Goal: Task Accomplishment & Management: Manage account settings

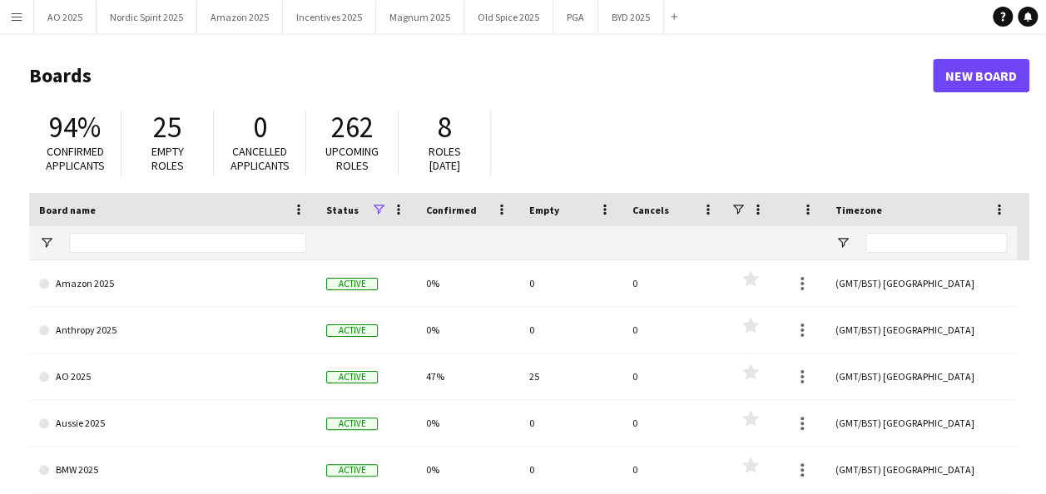
click at [22, 22] on app-icon "Menu" at bounding box center [16, 16] width 13 height 13
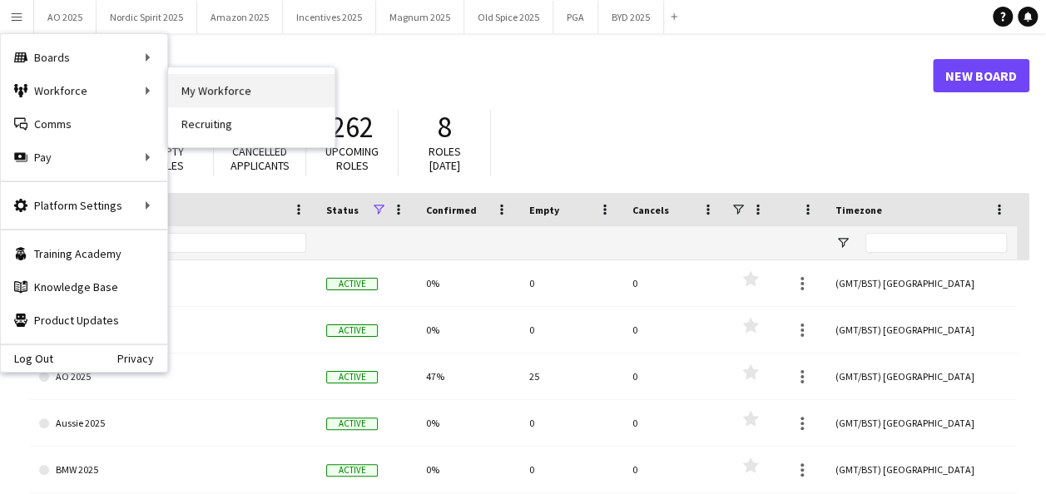
click at [234, 85] on link "My Workforce" at bounding box center [251, 90] width 166 height 33
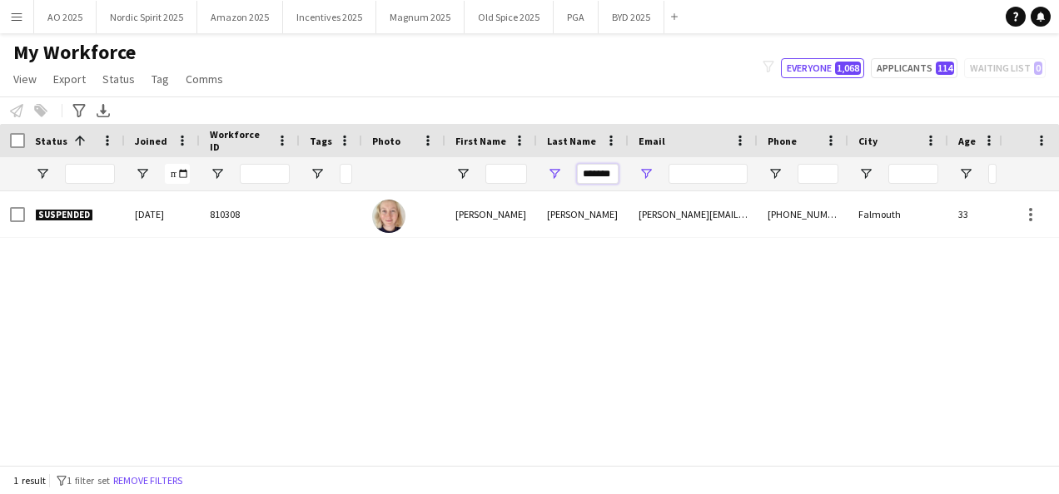
scroll to position [0, 3]
drag, startPoint x: 582, startPoint y: 169, endPoint x: 655, endPoint y: 169, distance: 73.2
click at [655, 169] on div "*******" at bounding box center [921, 173] width 1842 height 33
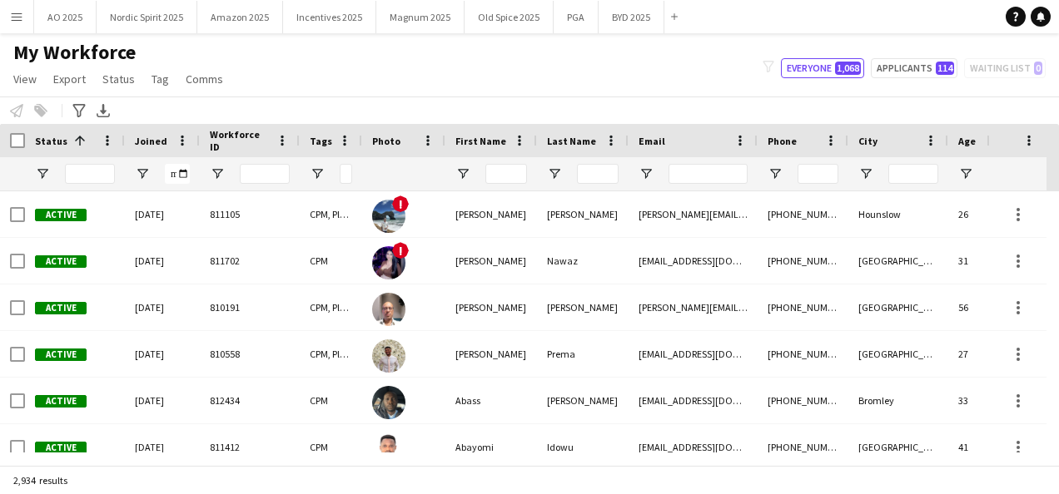
click at [669, 80] on div "My Workforce View Views Default view Compliance Log New view Update view Delete…" at bounding box center [529, 68] width 1059 height 57
click at [906, 66] on button "Applicants 114" at bounding box center [913, 68] width 87 height 20
type input "**********"
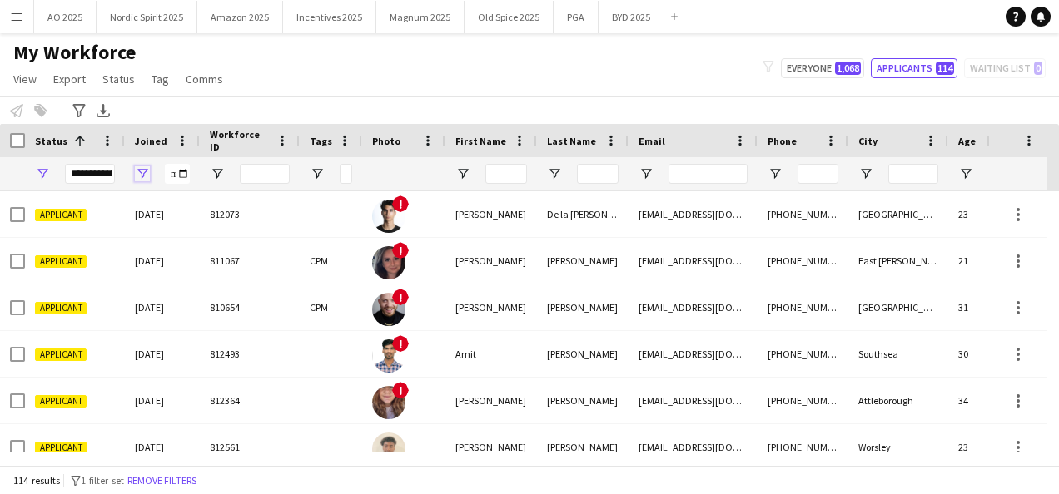
click at [141, 166] on span "Open Filter Menu" at bounding box center [142, 173] width 15 height 15
click at [235, 213] on div "Equals" at bounding box center [205, 205] width 129 height 20
click at [263, 236] on input "Filter Value" at bounding box center [205, 232] width 129 height 20
type input "**********"
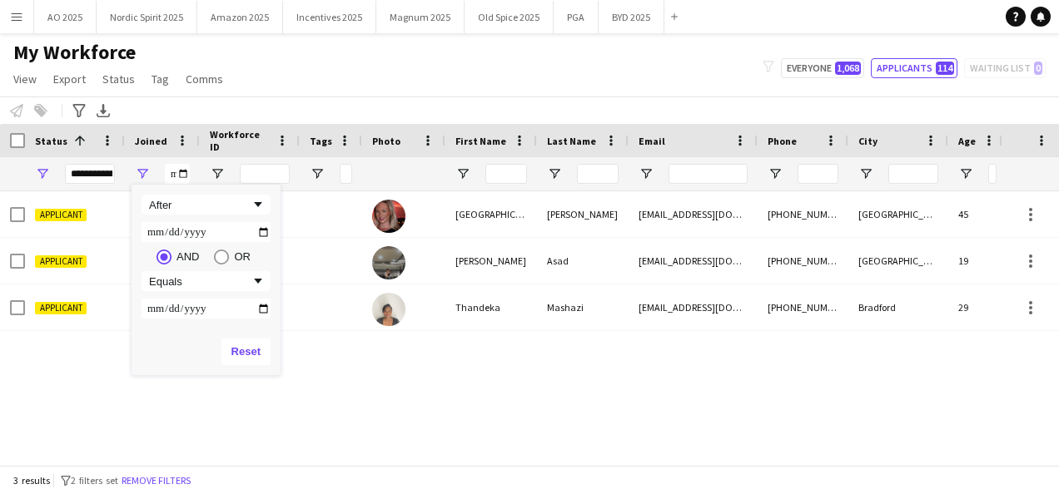
click at [484, 383] on div "Applicant [DATE] 812568 [PERSON_NAME] [EMAIL_ADDRESS][DOMAIN_NAME] [PHONE_NUMBE…" at bounding box center [499, 321] width 999 height 261
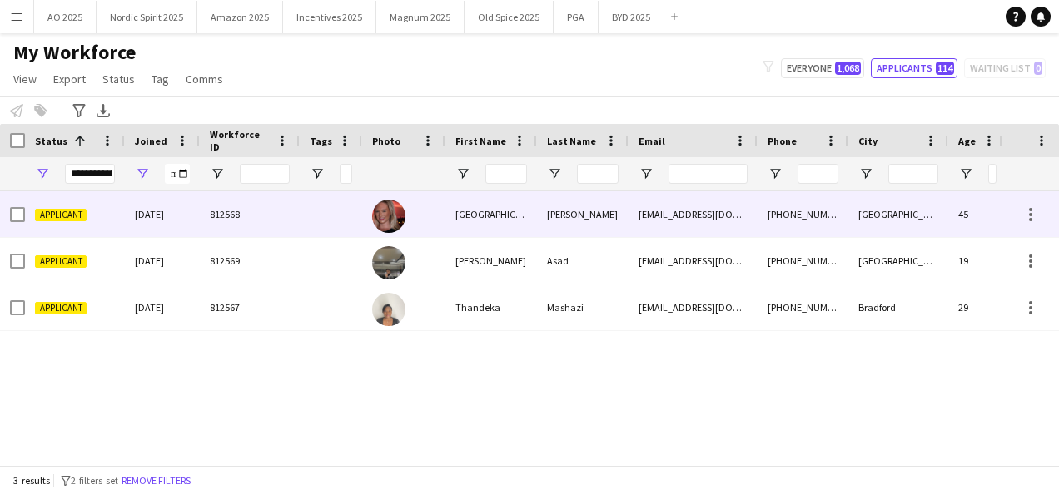
click at [460, 225] on div "[GEOGRAPHIC_DATA]" at bounding box center [491, 214] width 92 height 46
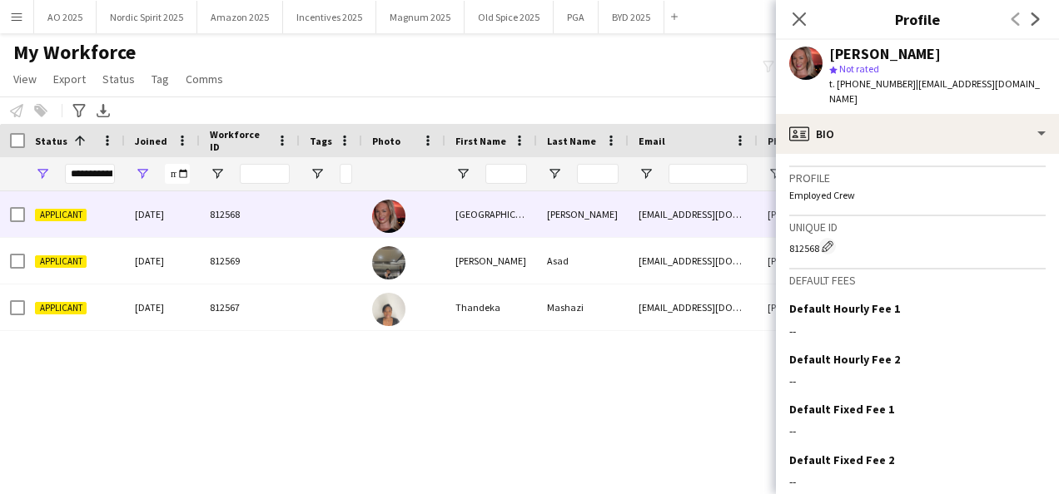
scroll to position [1123, 0]
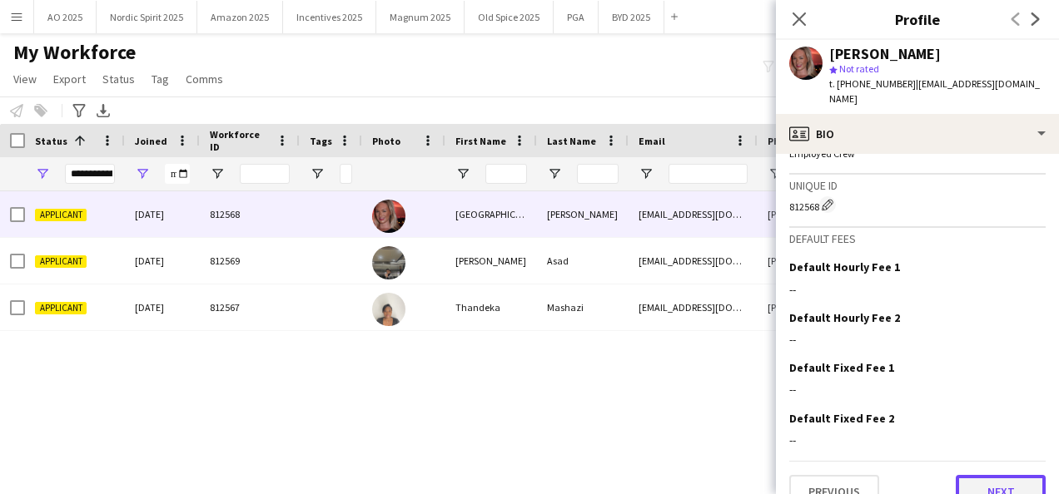
click at [987, 475] on button "Next" at bounding box center [1000, 491] width 90 height 33
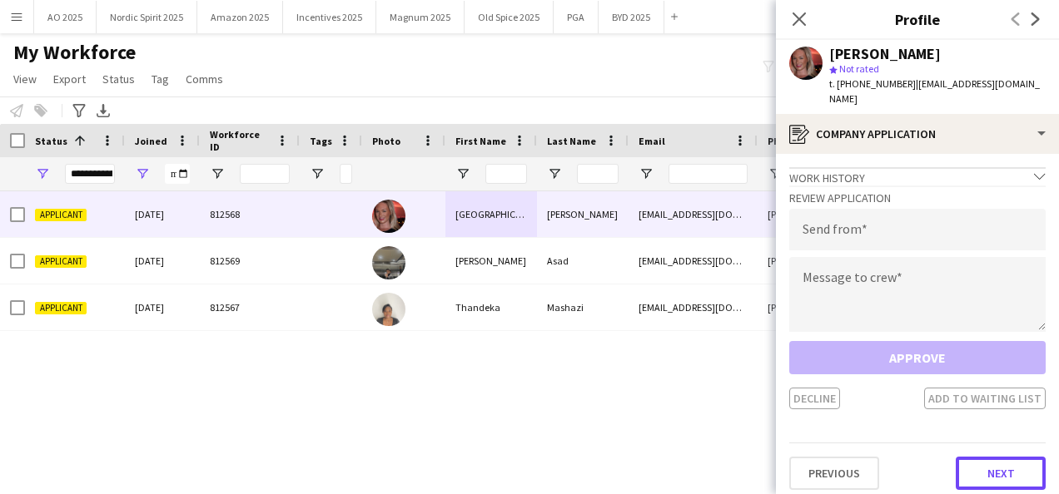
click at [987, 461] on button "Next" at bounding box center [1000, 473] width 90 height 33
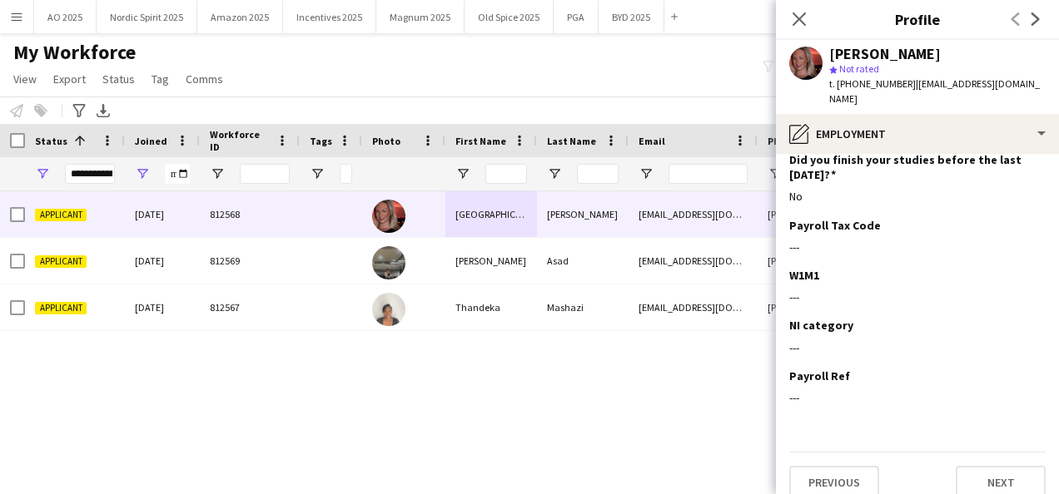
scroll to position [183, 0]
click at [1003, 464] on button "Next" at bounding box center [1000, 480] width 90 height 33
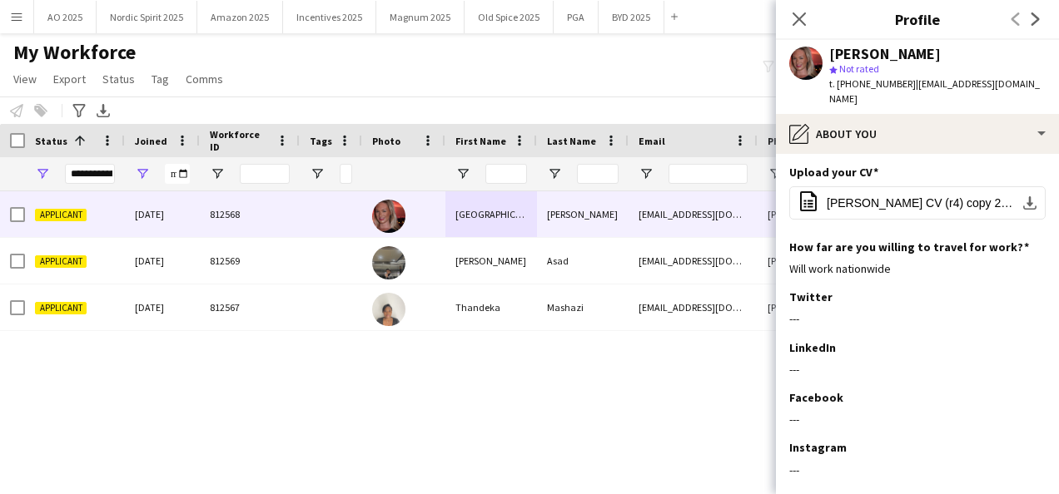
scroll to position [374, 0]
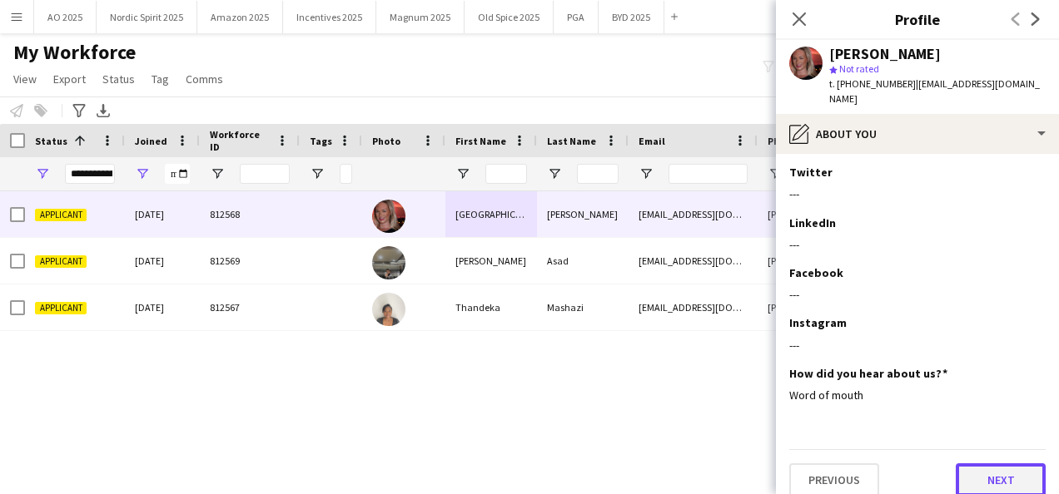
click at [1009, 464] on button "Next" at bounding box center [1000, 480] width 90 height 33
